Goal: Subscribe to service/newsletter

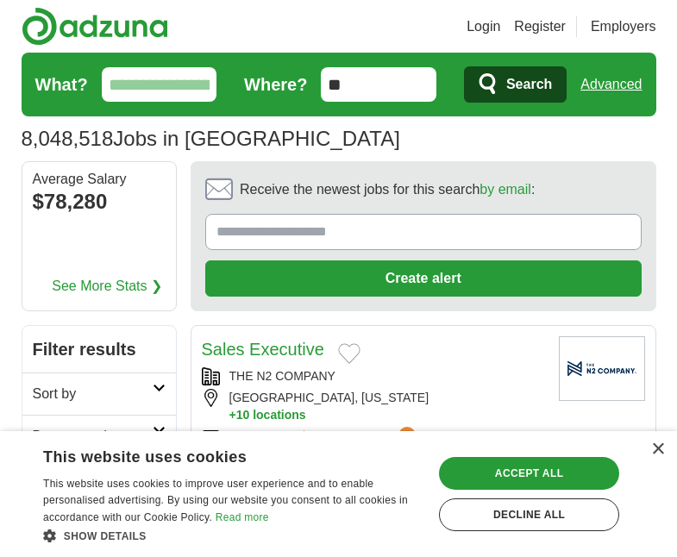
scroll to position [34, 0]
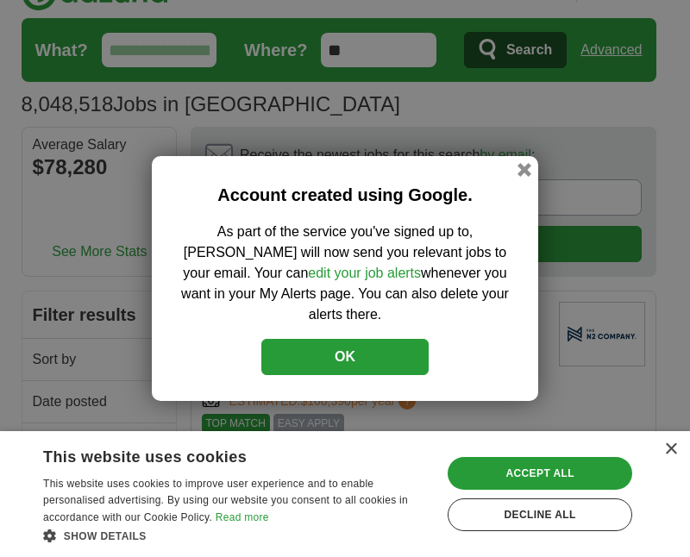
click at [391, 345] on button "OK" at bounding box center [344, 357] width 167 height 36
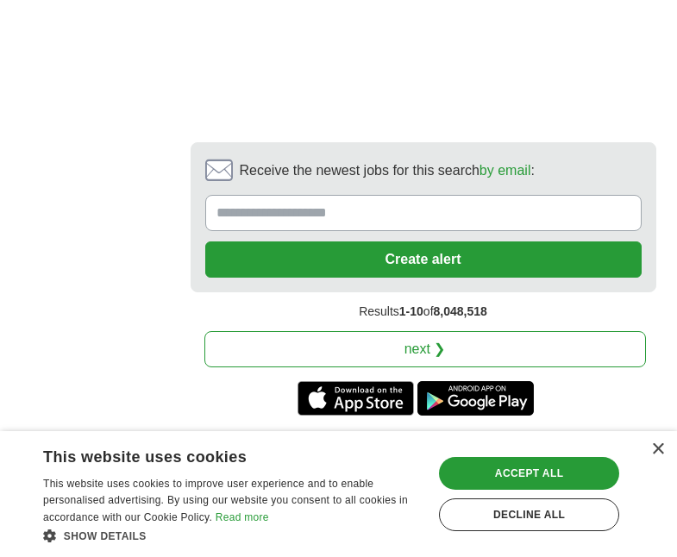
scroll to position [4382, 0]
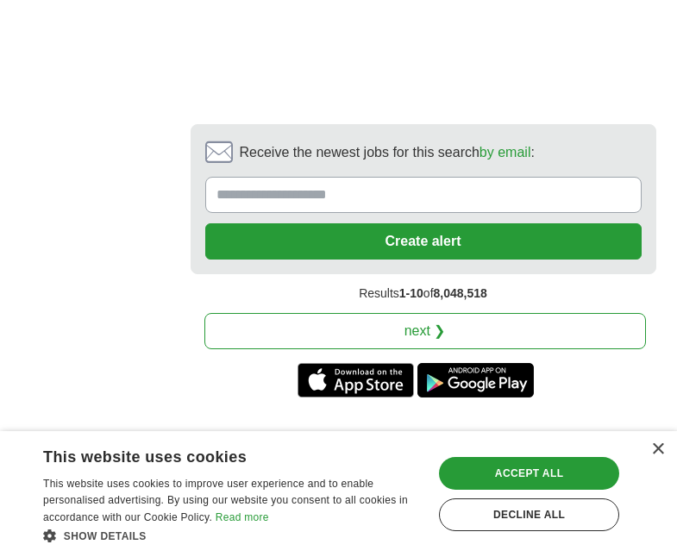
click at [575, 313] on link "next ❯" at bounding box center [425, 331] width 442 height 36
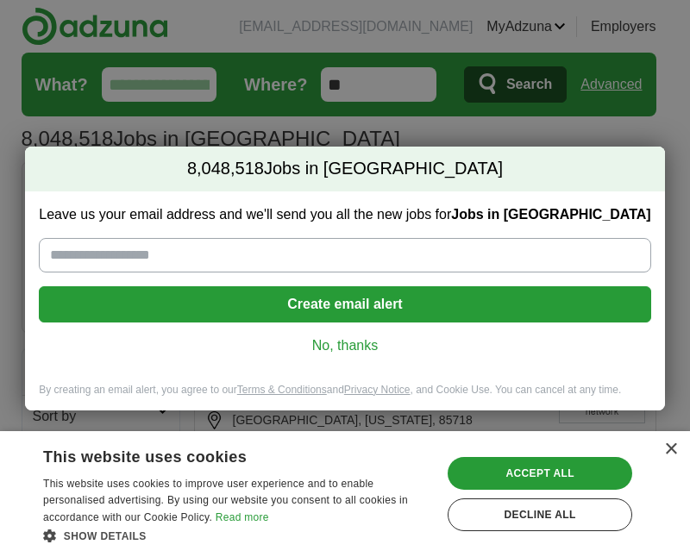
click at [247, 251] on input "Leave us your email address and we'll send you all the new jobs for Jobs in US" at bounding box center [344, 255] width 611 height 34
type input "**********"
click at [363, 305] on button "Create email alert" at bounding box center [344, 304] width 611 height 36
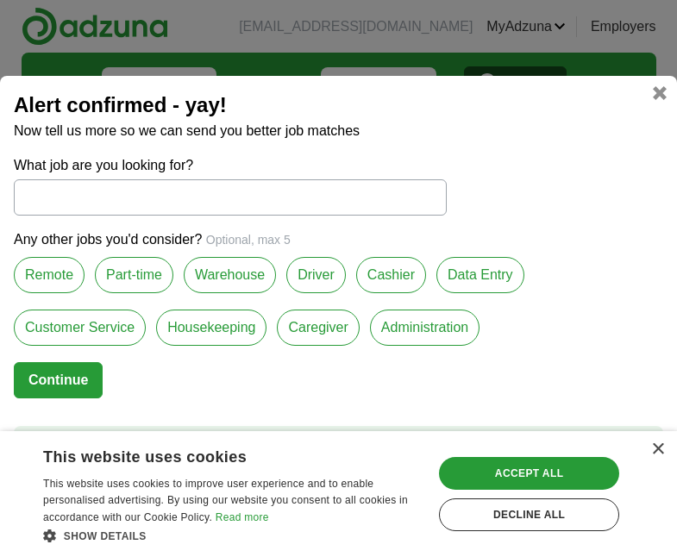
click at [141, 277] on label "Part-time" at bounding box center [134, 275] width 78 height 36
click at [312, 329] on label "Caregiver" at bounding box center [318, 328] width 82 height 36
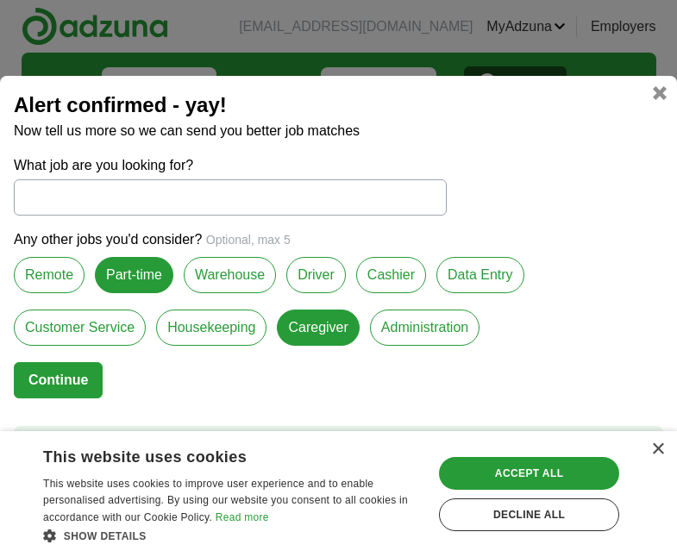
click at [306, 270] on label "Driver" at bounding box center [316, 275] width 60 height 36
click at [379, 271] on label "Cashier" at bounding box center [391, 275] width 70 height 36
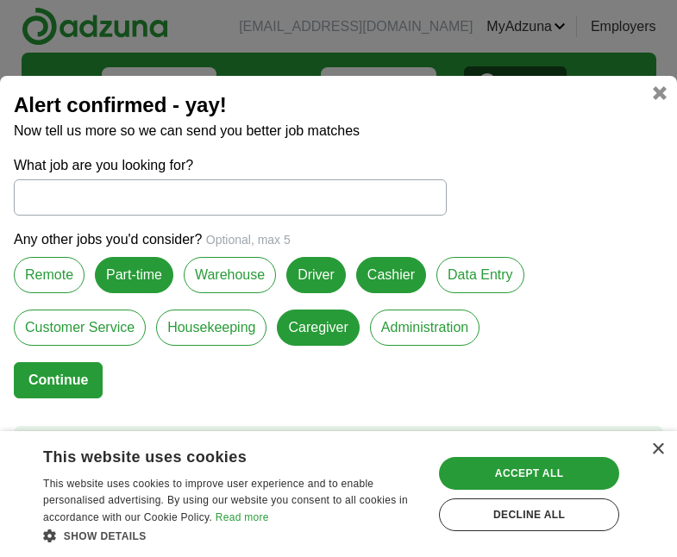
click at [104, 332] on label "Customer Service" at bounding box center [80, 328] width 132 height 36
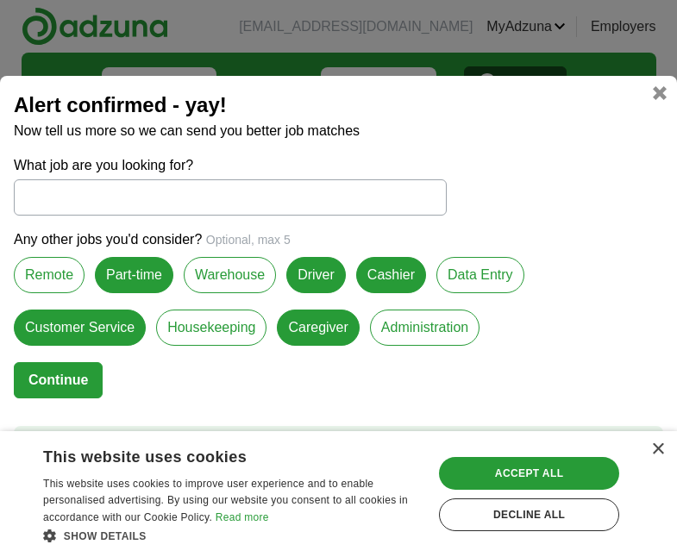
click at [55, 369] on button "Continue" at bounding box center [58, 380] width 89 height 36
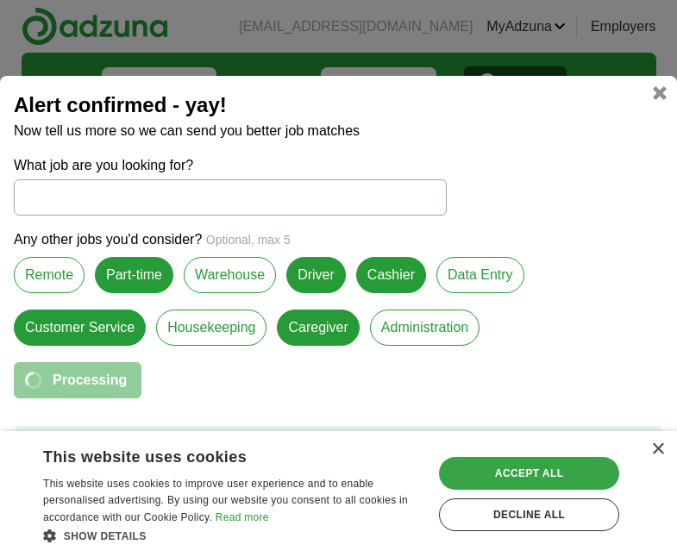
click at [475, 467] on div "Accept all" at bounding box center [529, 473] width 180 height 33
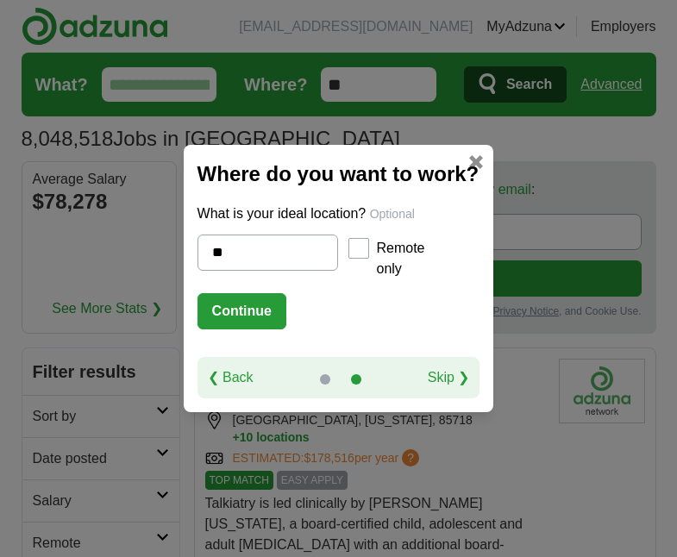
click at [233, 310] on button "Continue" at bounding box center [241, 311] width 89 height 36
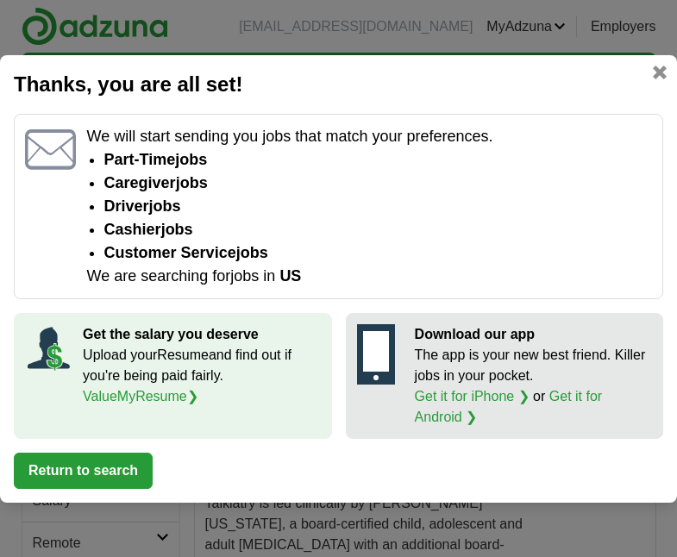
click at [111, 466] on button "Return to search" at bounding box center [83, 471] width 139 height 36
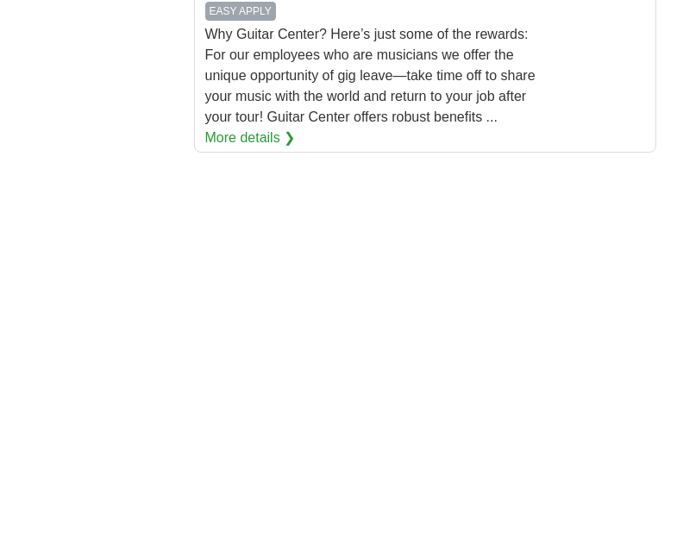
scroll to position [3346, 0]
